Goal: Task Accomplishment & Management: Complete application form

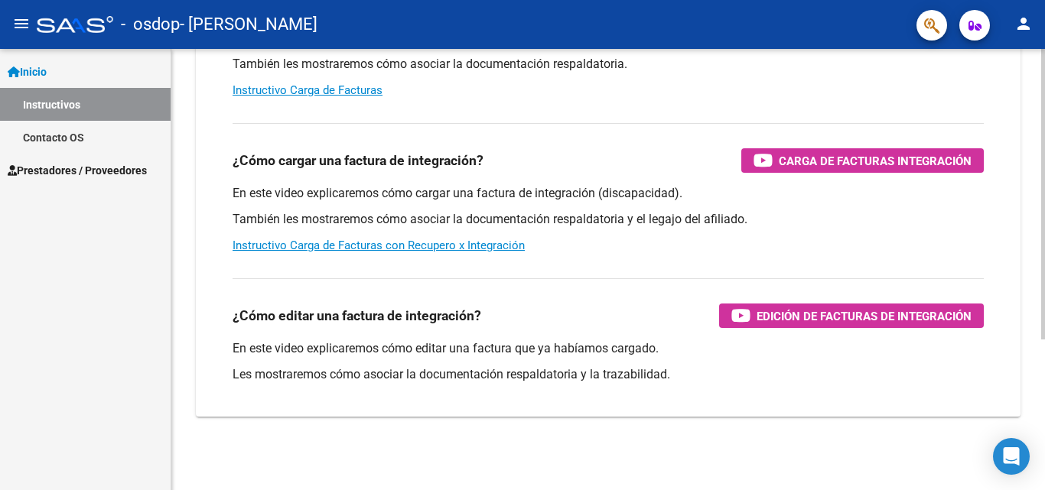
scroll to position [153, 0]
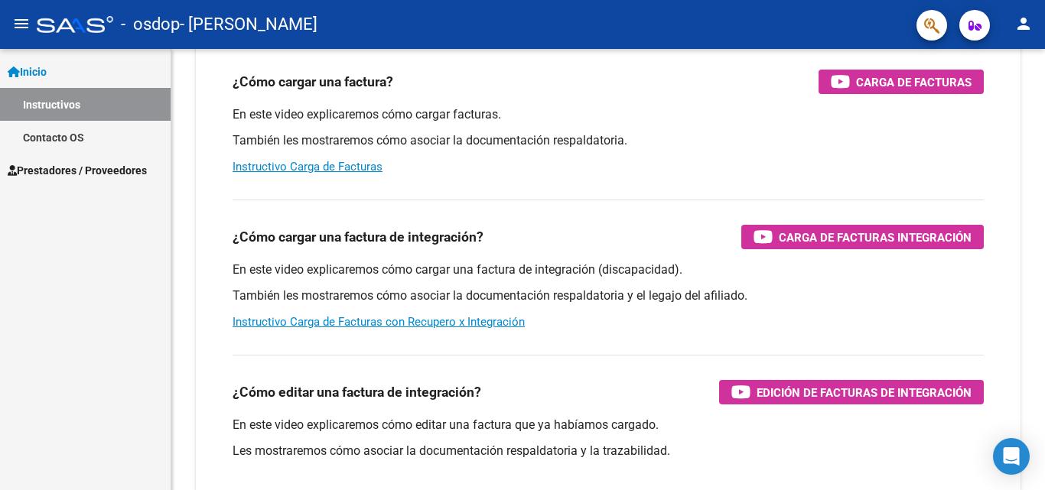
click at [99, 166] on span "Prestadores / Proveedores" at bounding box center [77, 170] width 139 height 17
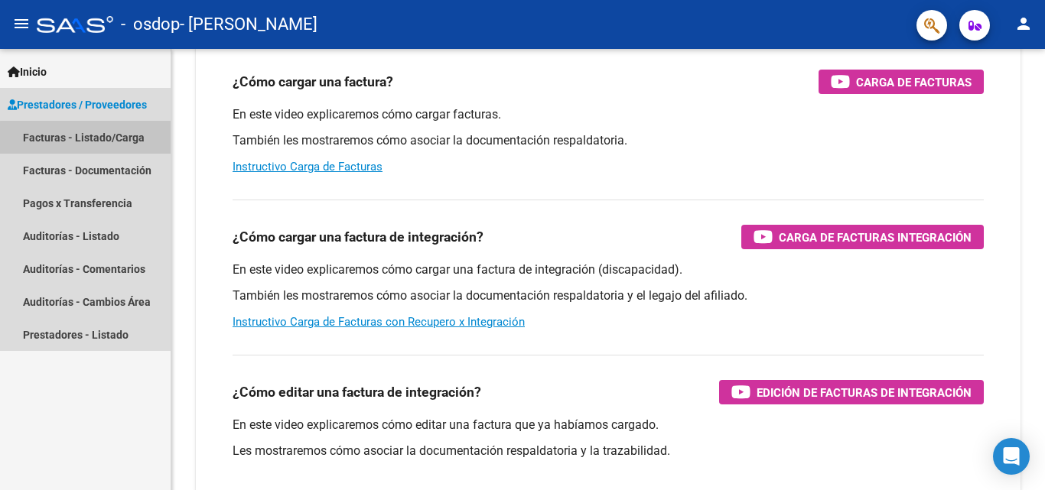
click at [112, 140] on link "Facturas - Listado/Carga" at bounding box center [85, 137] width 171 height 33
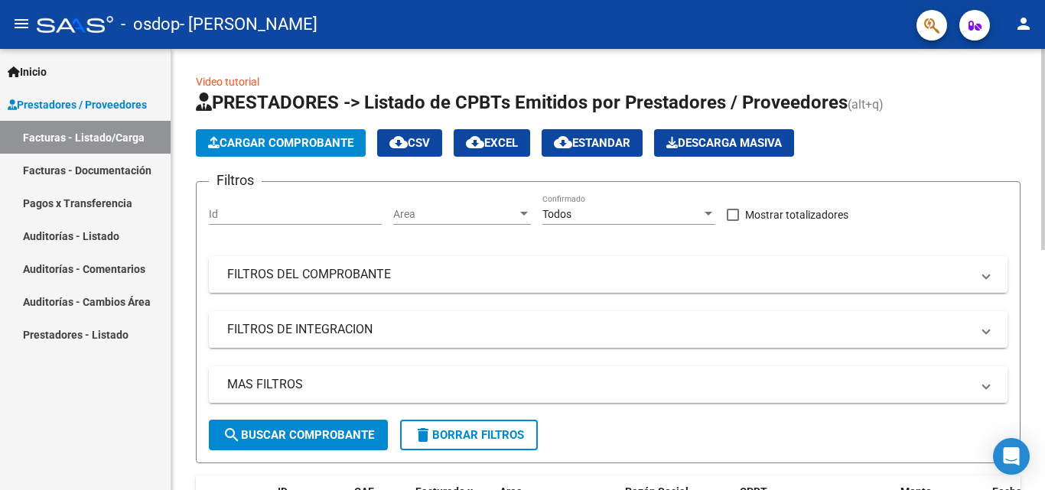
click at [299, 136] on span "Cargar Comprobante" at bounding box center [280, 143] width 145 height 14
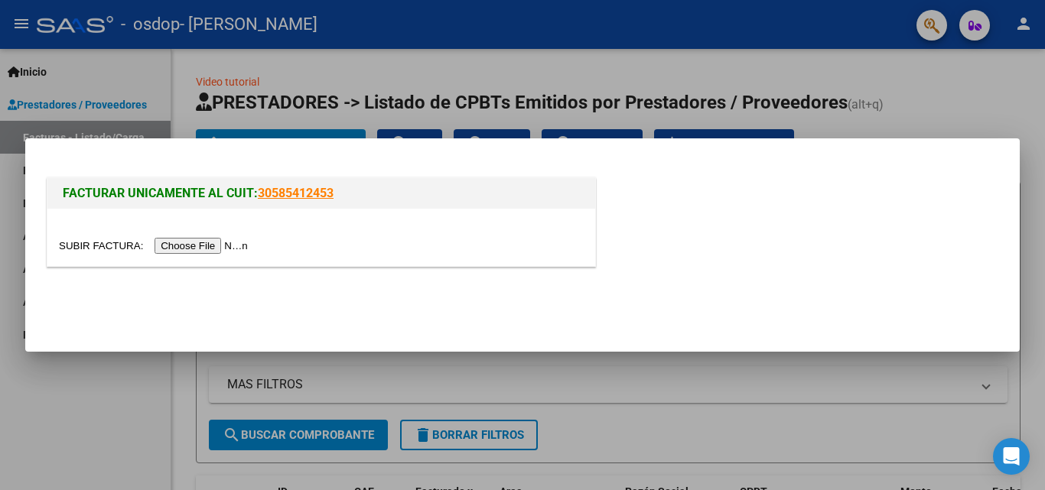
click at [210, 246] on input "file" at bounding box center [155, 246] width 193 height 16
click at [245, 245] on input "file" at bounding box center [155, 246] width 193 height 16
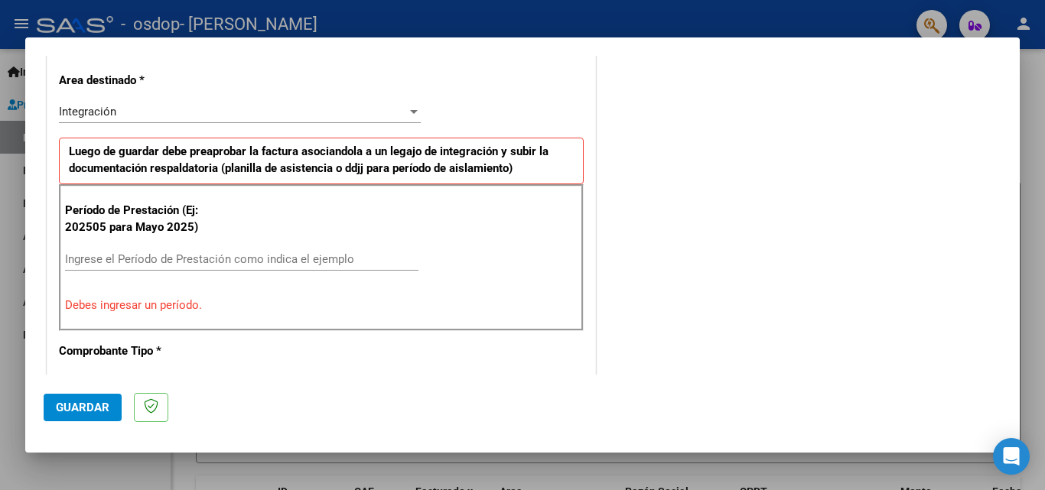
scroll to position [115, 0]
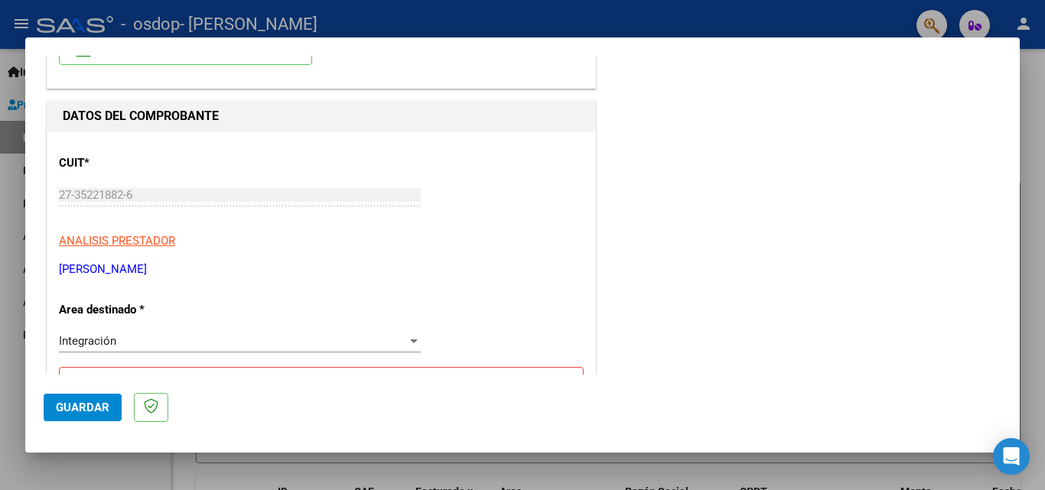
click at [410, 340] on div at bounding box center [414, 342] width 8 height 4
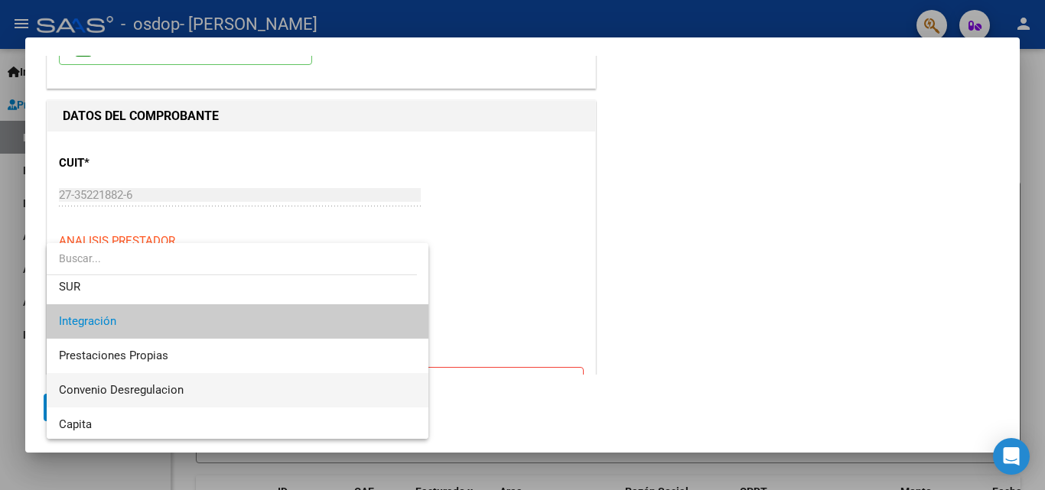
scroll to position [114, 0]
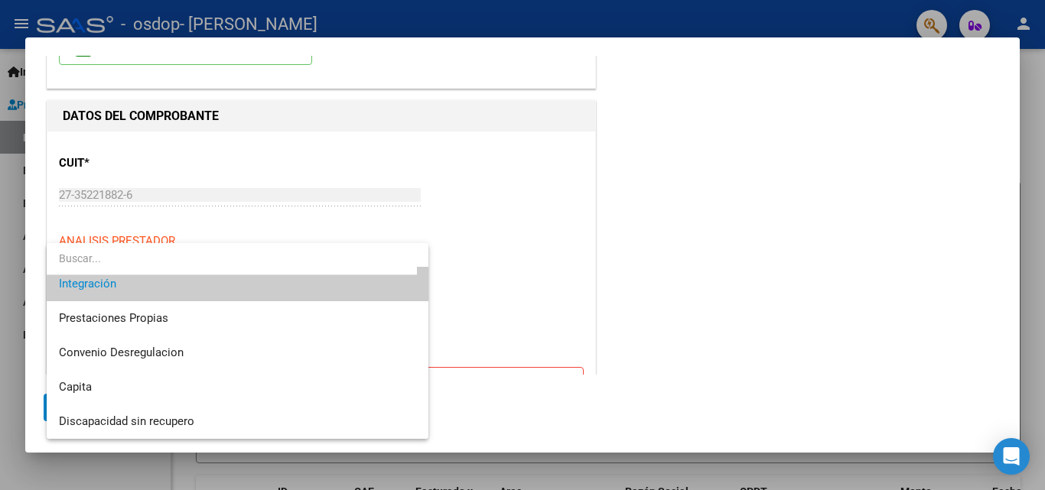
click at [136, 288] on span "Integración" at bounding box center [237, 284] width 357 height 34
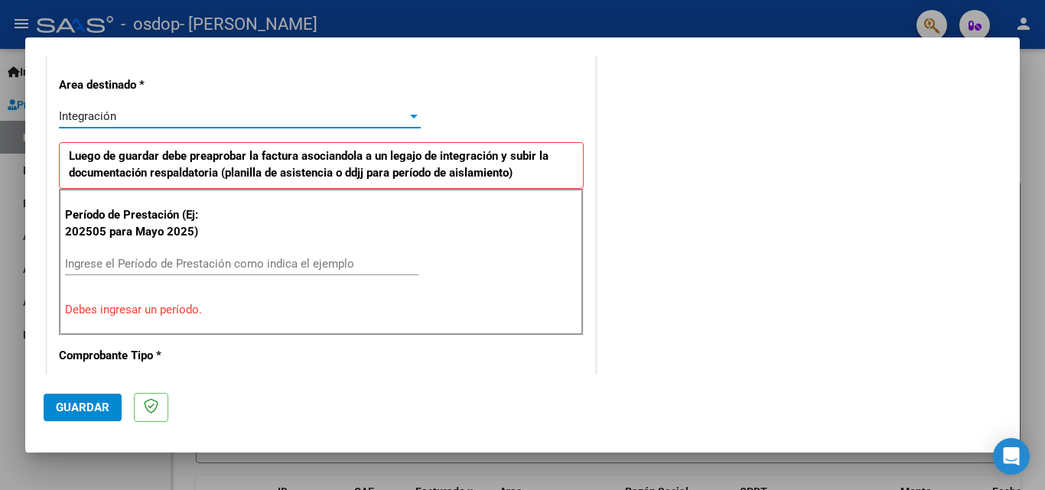
scroll to position [345, 0]
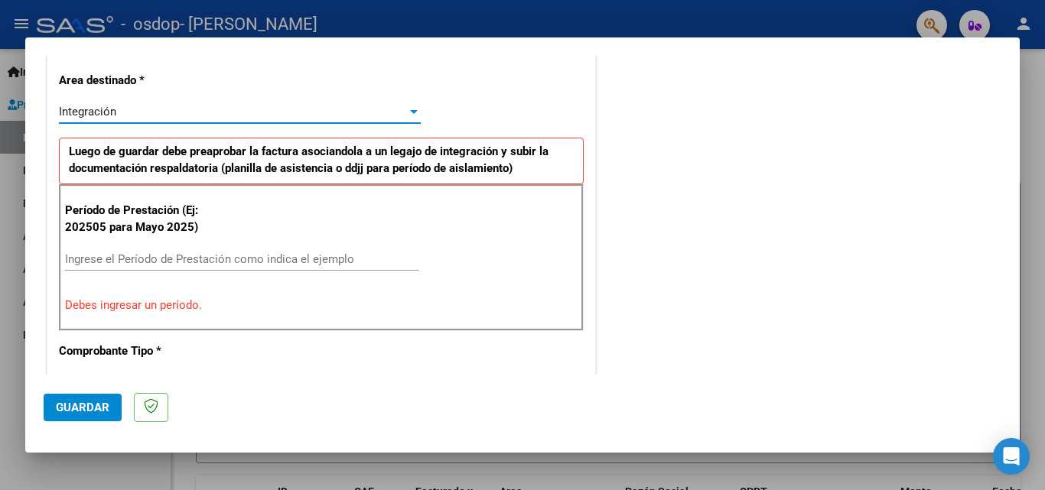
click at [243, 258] on input "Ingrese el Período de Prestación como indica el ejemplo" at bounding box center [241, 259] width 353 height 14
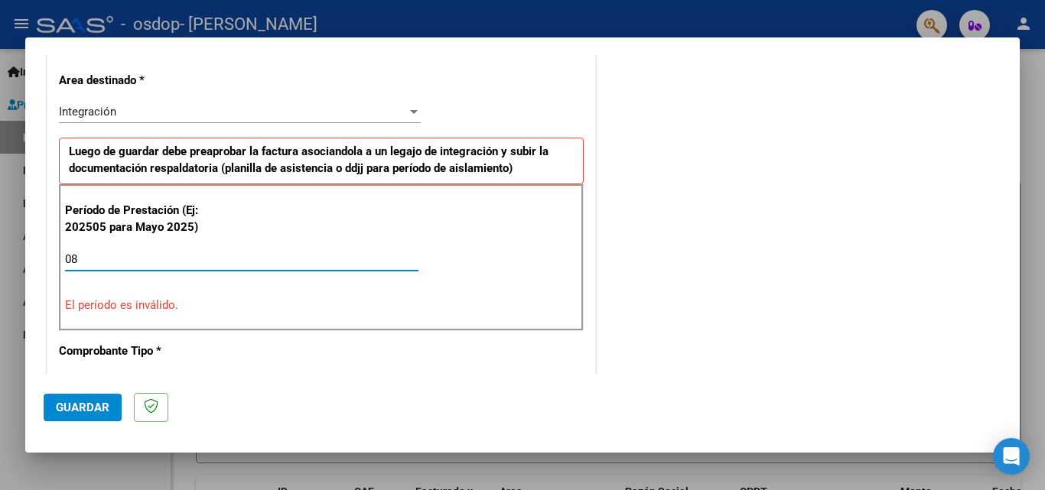
type input "0"
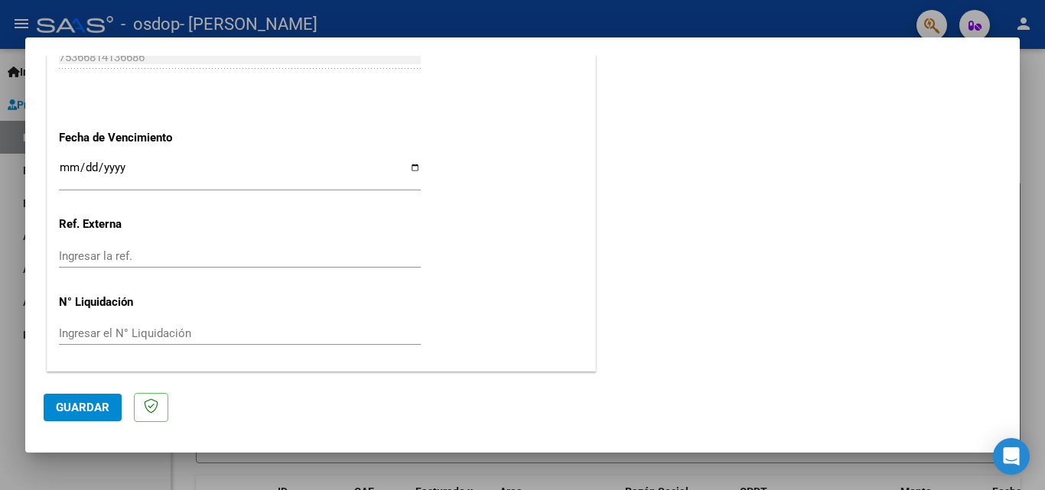
scroll to position [492, 0]
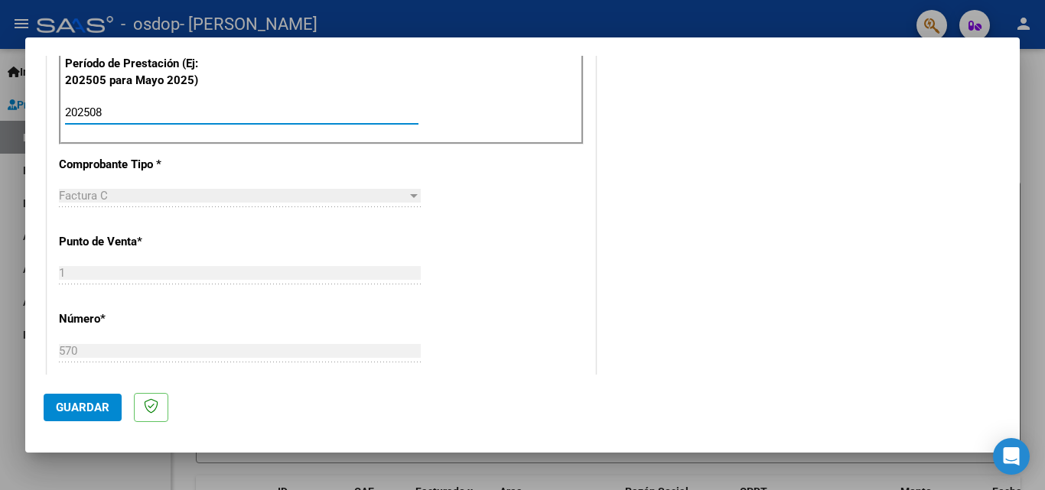
type input "202508"
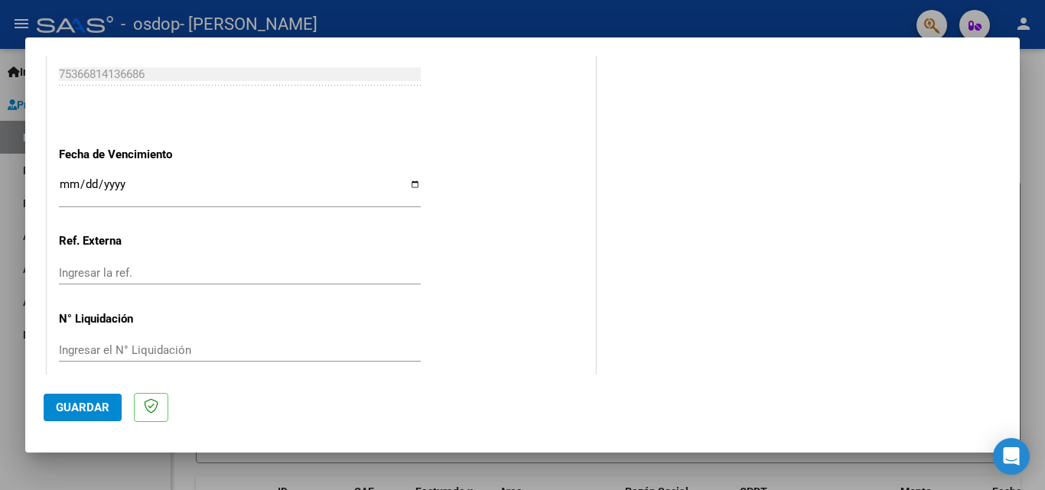
scroll to position [1027, 0]
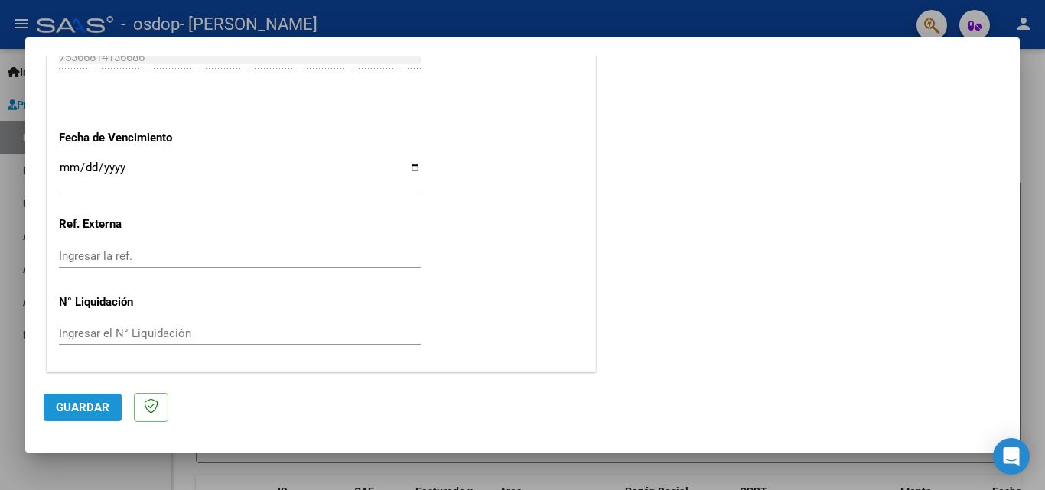
click at [93, 408] on span "Guardar" at bounding box center [83, 408] width 54 height 14
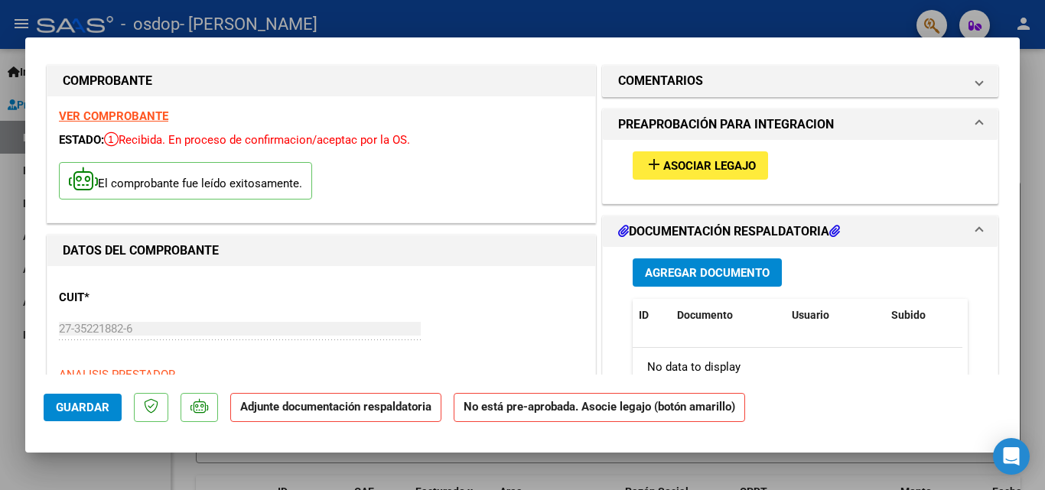
scroll to position [45, 0]
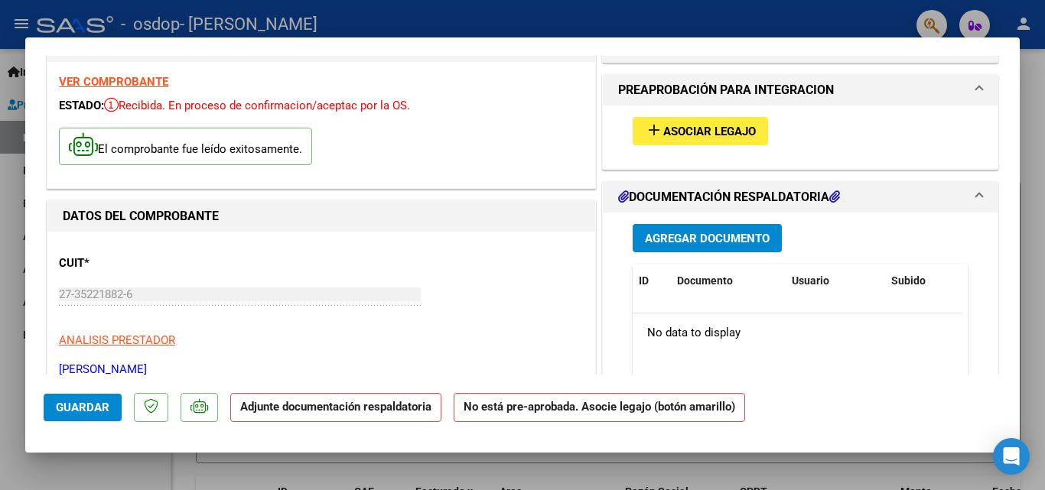
click at [723, 138] on span "Asociar Legajo" at bounding box center [709, 132] width 93 height 14
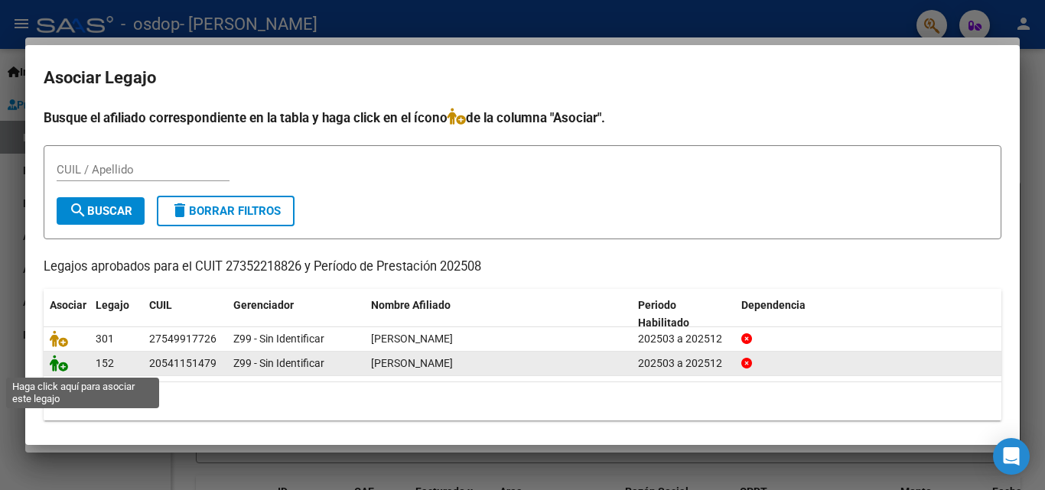
click at [63, 370] on icon at bounding box center [59, 363] width 18 height 17
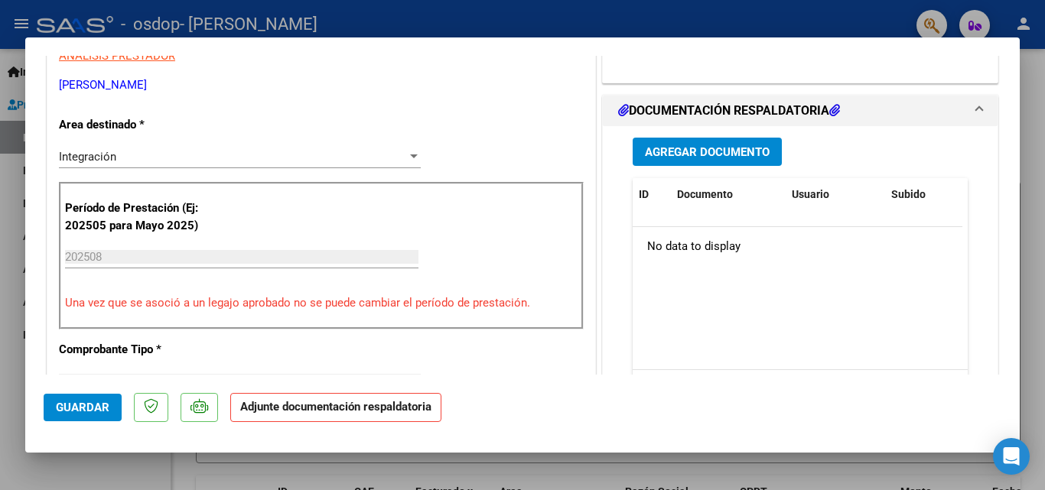
scroll to position [333, 0]
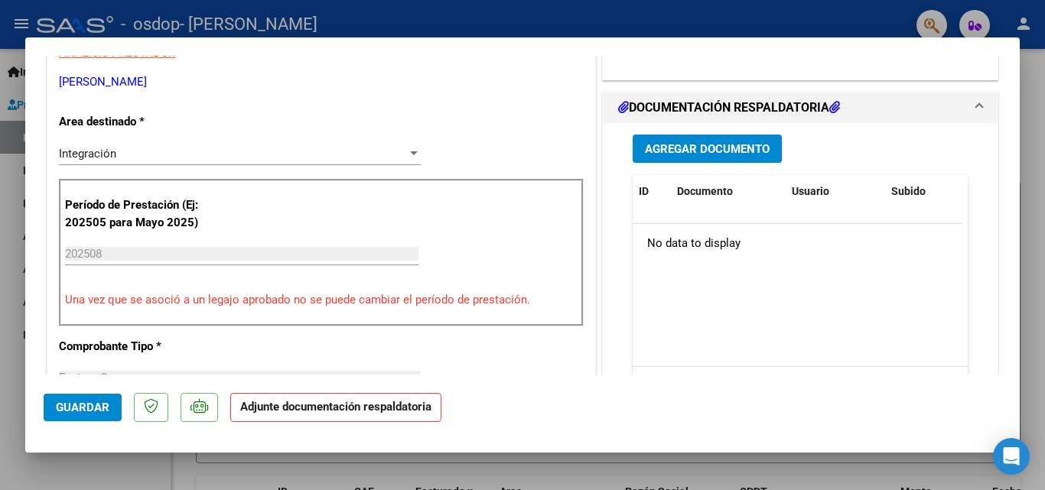
click at [756, 146] on span "Agregar Documento" at bounding box center [707, 149] width 125 height 14
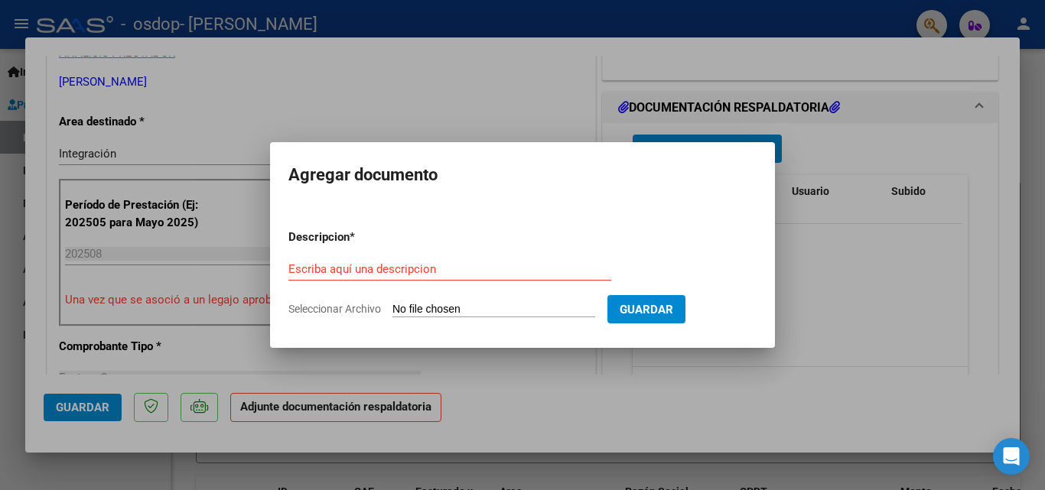
click at [519, 309] on input "Seleccionar Archivo" at bounding box center [493, 310] width 203 height 15
type input "C:\fakepath\Planilla asistencia [DATE] [PERSON_NAME] .pdf"
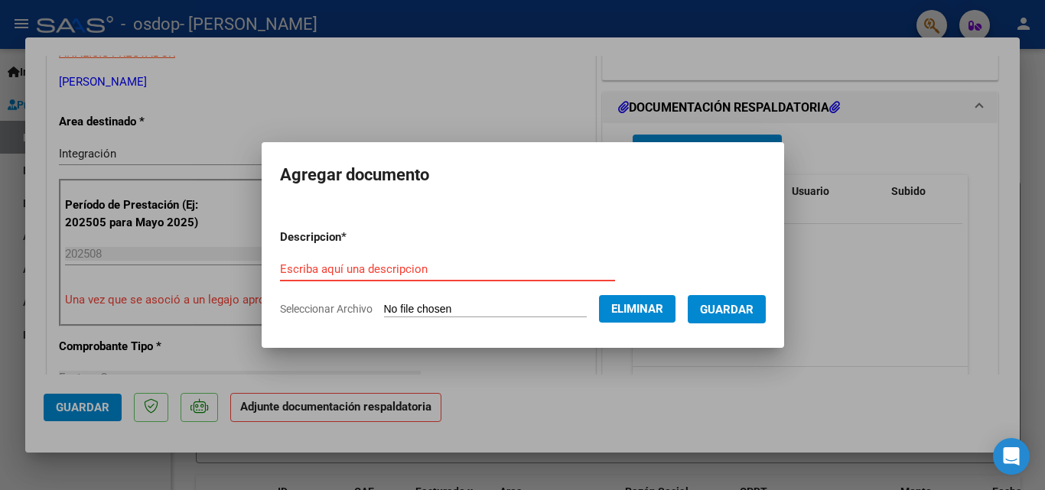
click at [500, 268] on input "Escriba aquí una descripcion" at bounding box center [447, 269] width 335 height 14
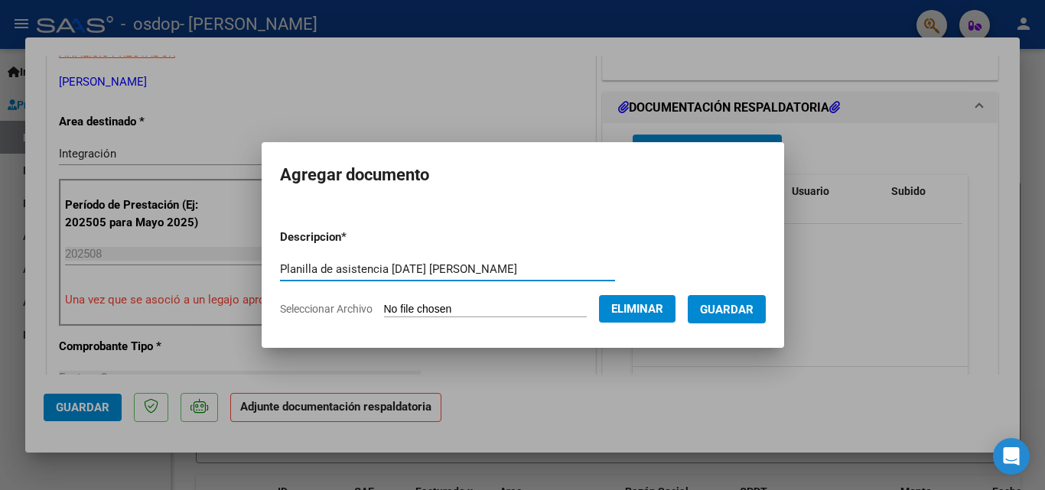
type input "Planilla de asistencia [DATE] [PERSON_NAME]"
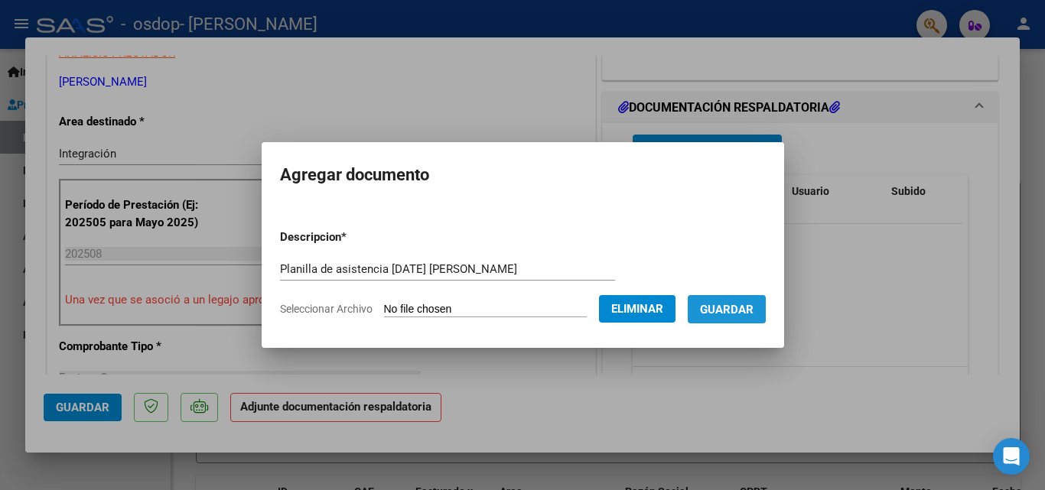
click at [738, 309] on span "Guardar" at bounding box center [727, 310] width 54 height 14
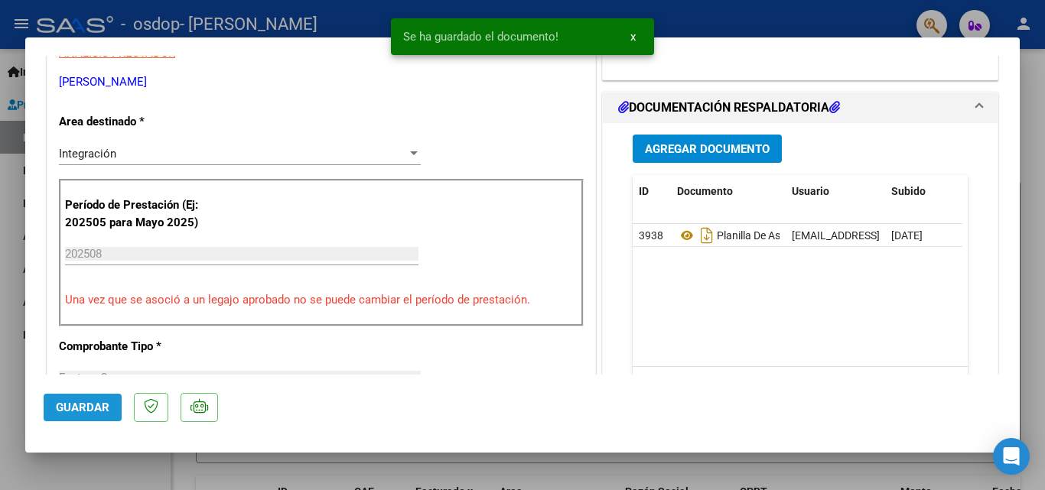
click at [74, 404] on span "Guardar" at bounding box center [83, 408] width 54 height 14
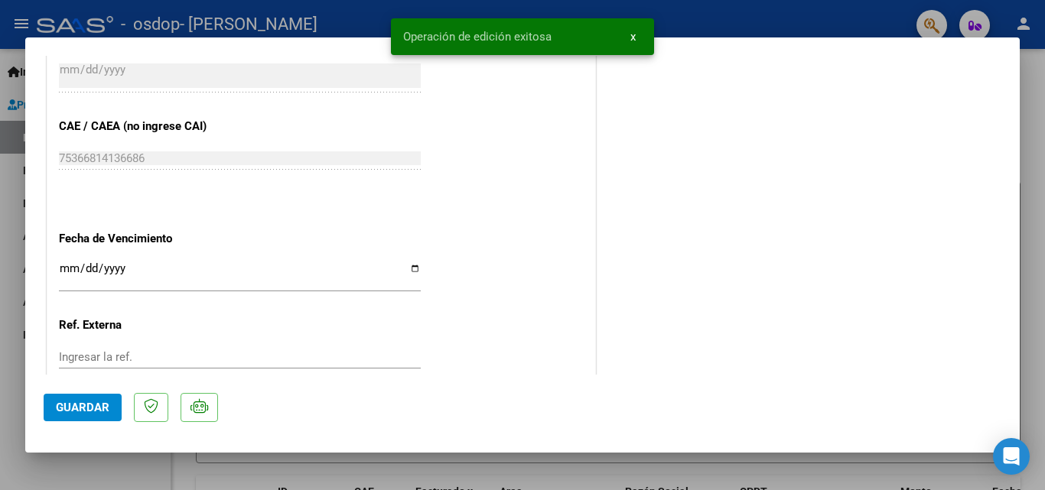
scroll to position [1050, 0]
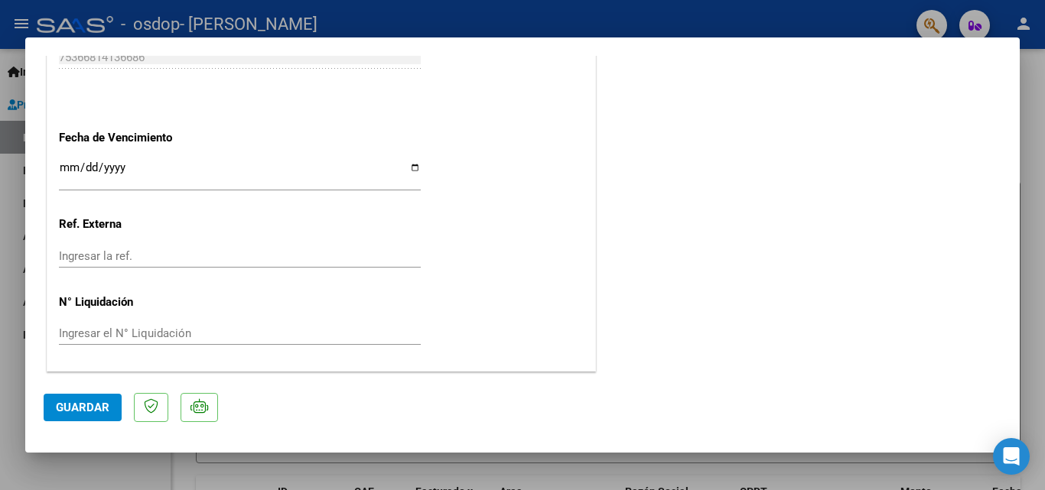
click at [1032, 87] on div at bounding box center [522, 245] width 1045 height 490
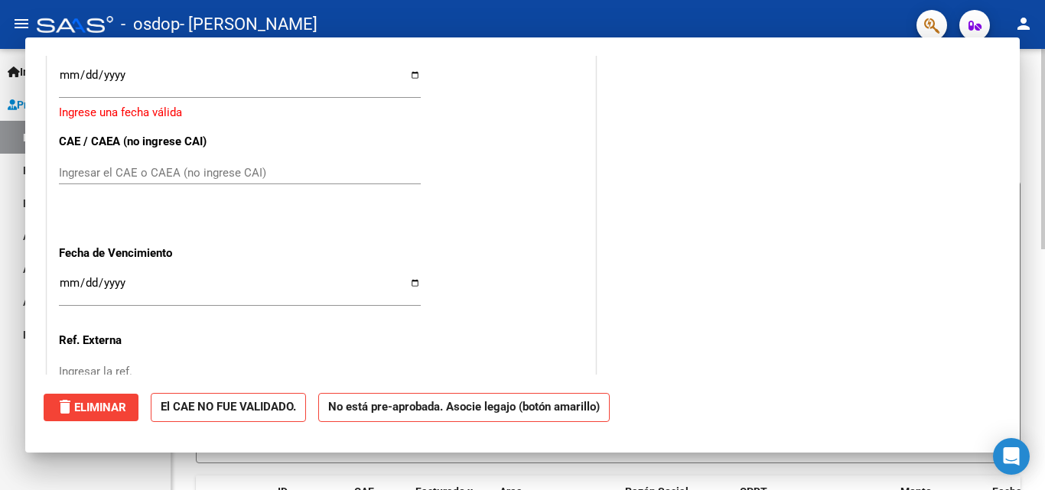
scroll to position [0, 0]
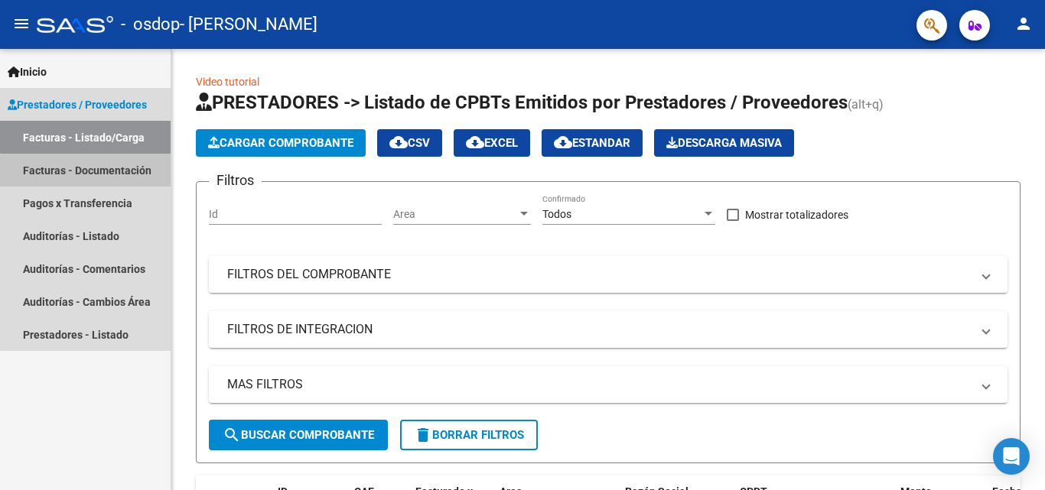
click at [103, 177] on link "Facturas - Documentación" at bounding box center [85, 170] width 171 height 33
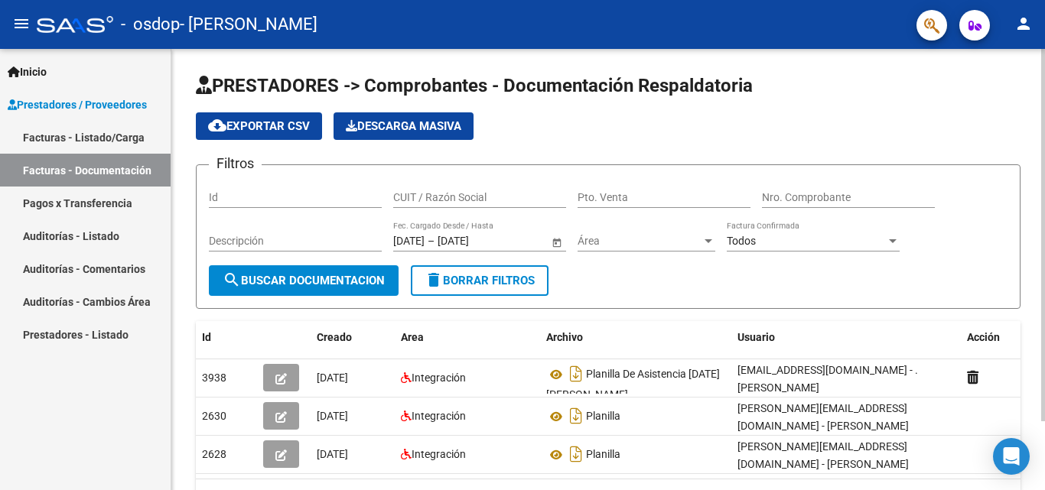
scroll to position [81, 0]
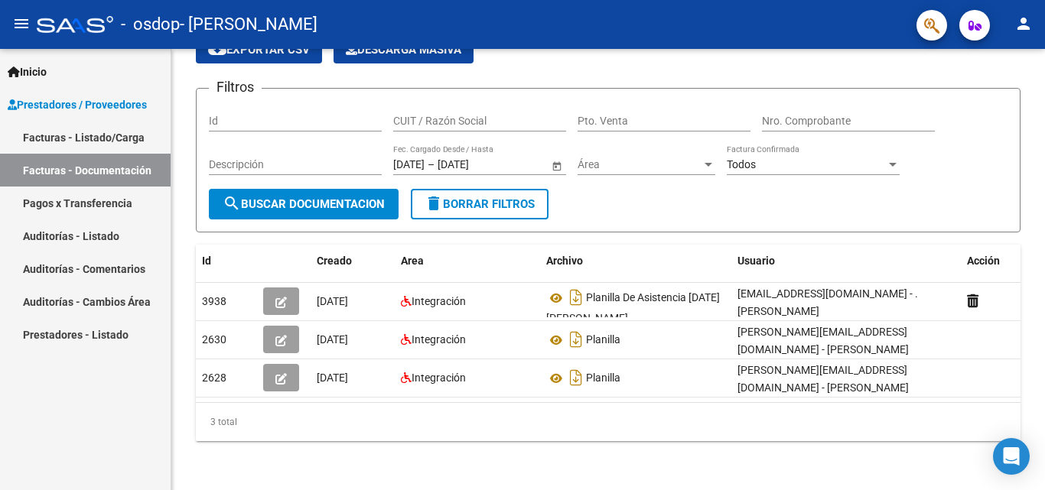
click at [106, 136] on link "Facturas - Listado/Carga" at bounding box center [85, 137] width 171 height 33
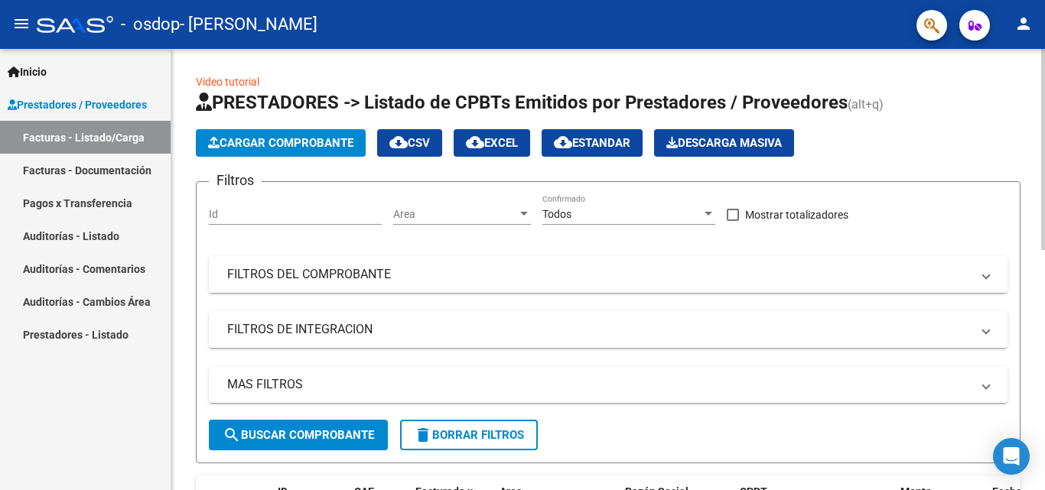
scroll to position [382, 0]
